Goal: Navigation & Orientation: Find specific page/section

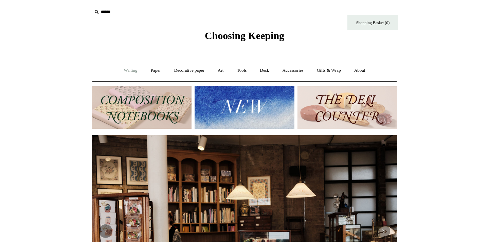
click at [131, 72] on link "Writing +" at bounding box center [131, 70] width 26 height 18
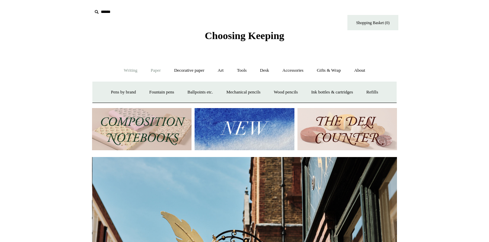
scroll to position [0, 305]
click at [149, 71] on link "Paper +" at bounding box center [156, 70] width 22 height 18
click at [149, 93] on link "Notebooks +" at bounding box center [149, 92] width 31 height 18
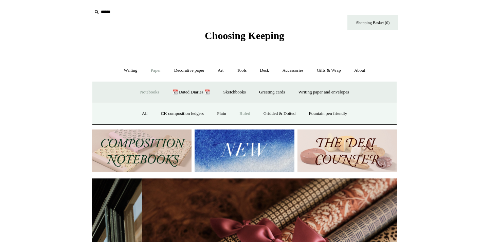
scroll to position [0, 610]
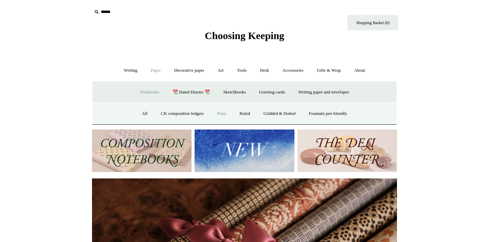
click at [219, 115] on link "Plain" at bounding box center [221, 114] width 21 height 18
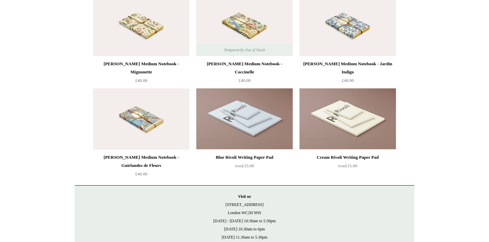
scroll to position [2197, 0]
